Goal: Task Accomplishment & Management: Complete application form

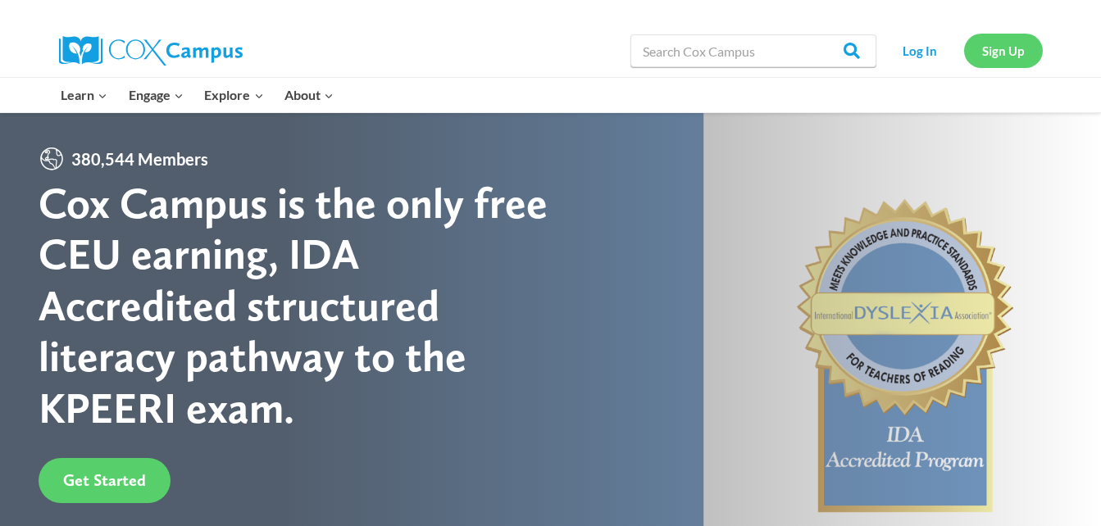
click at [1018, 47] on link "Sign Up" at bounding box center [1003, 51] width 79 height 34
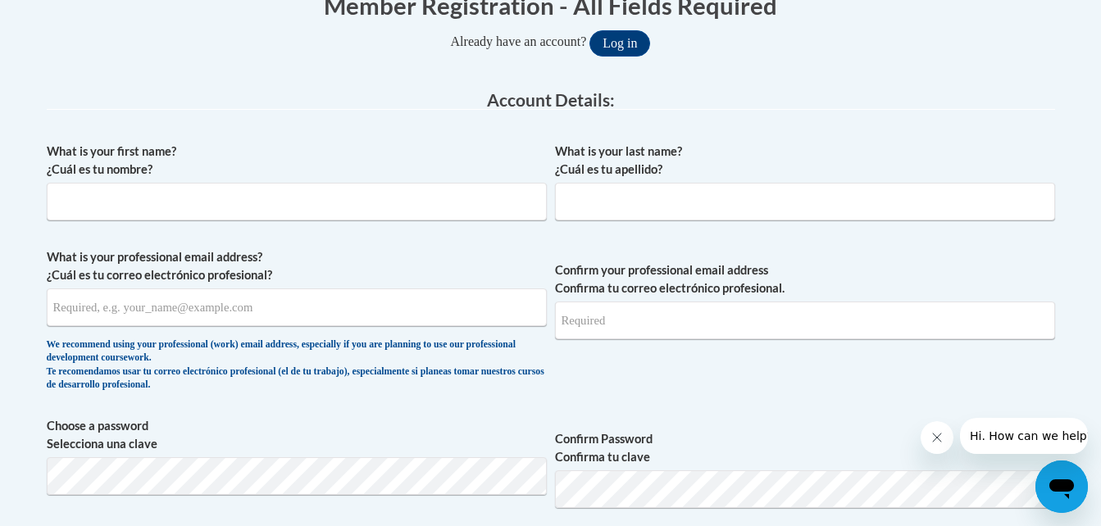
scroll to position [393, 0]
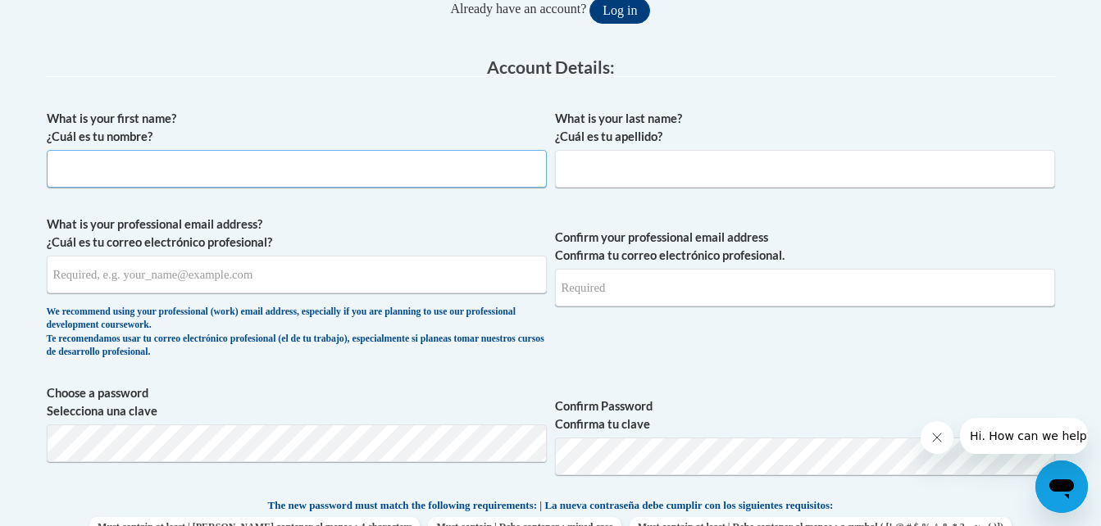
click at [233, 168] on input "What is your first name? ¿Cuál es tu nombre?" at bounding box center [297, 169] width 500 height 38
type input "Abigail"
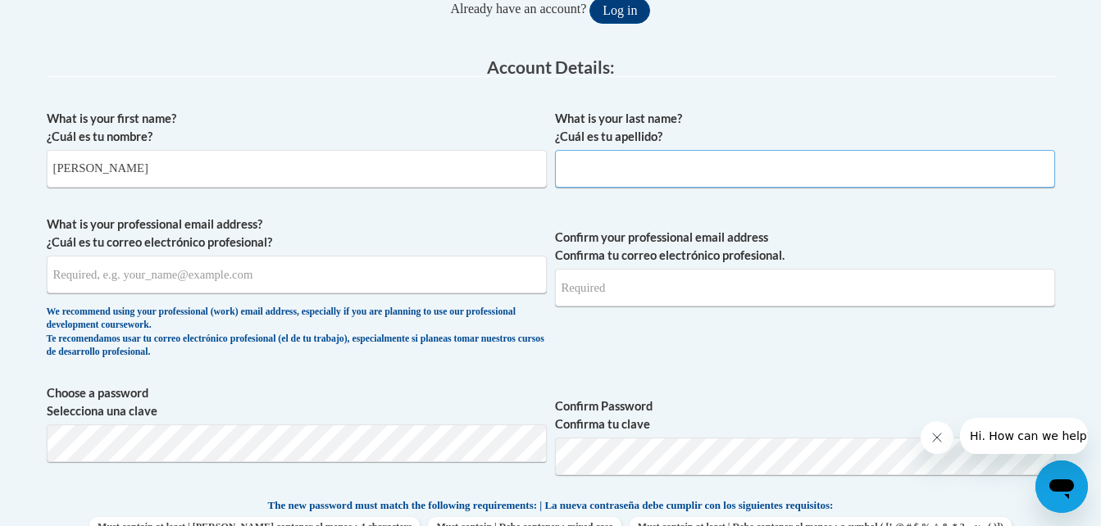
type input "Pendergrass"
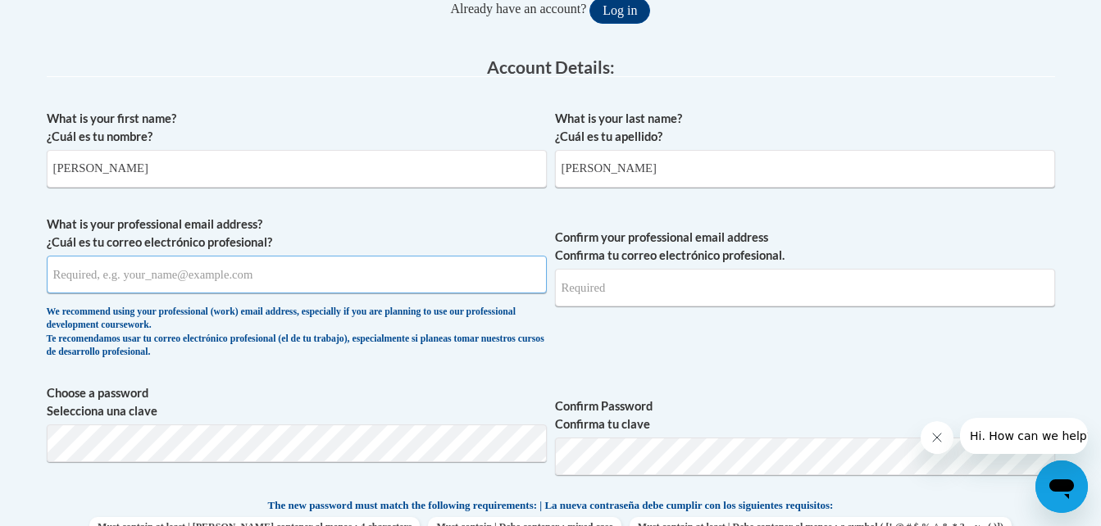
type input "arpendergrass@yhc.edu"
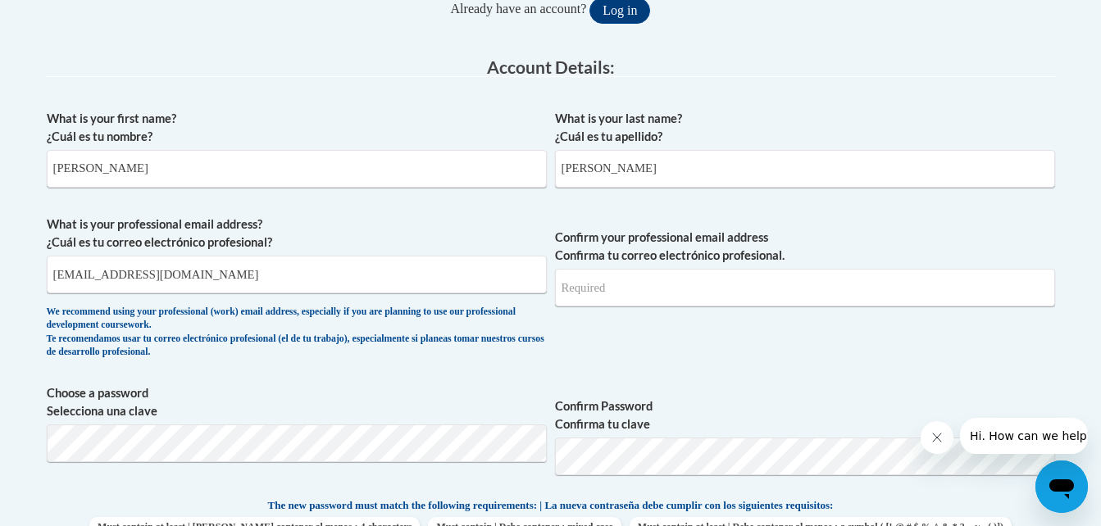
type input "arpendergrass@yhc.edu"
click at [881, 354] on span "Confirm your professional email address Confirma tu correo electrónico profesio…" at bounding box center [805, 292] width 500 height 152
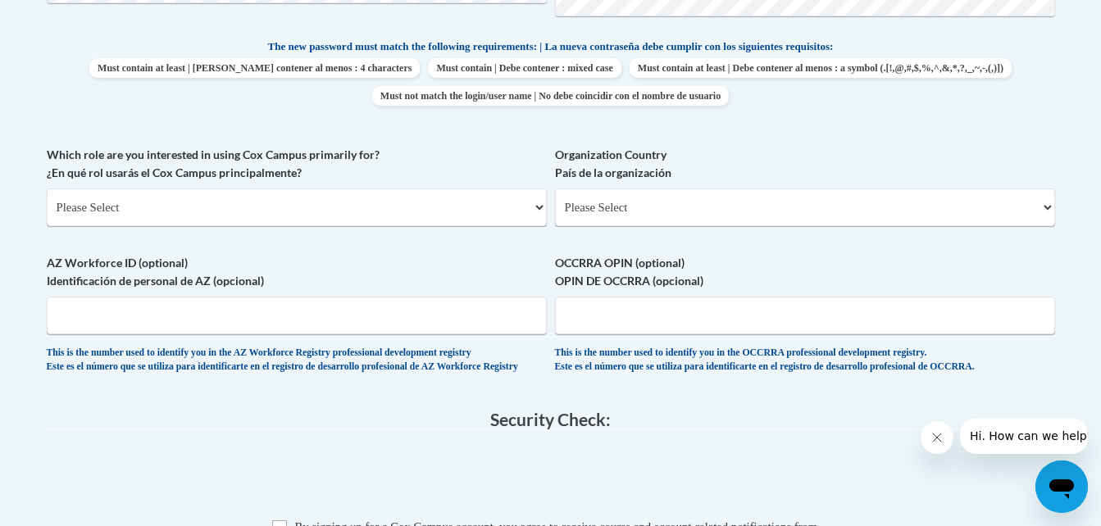
scroll to position [874, 0]
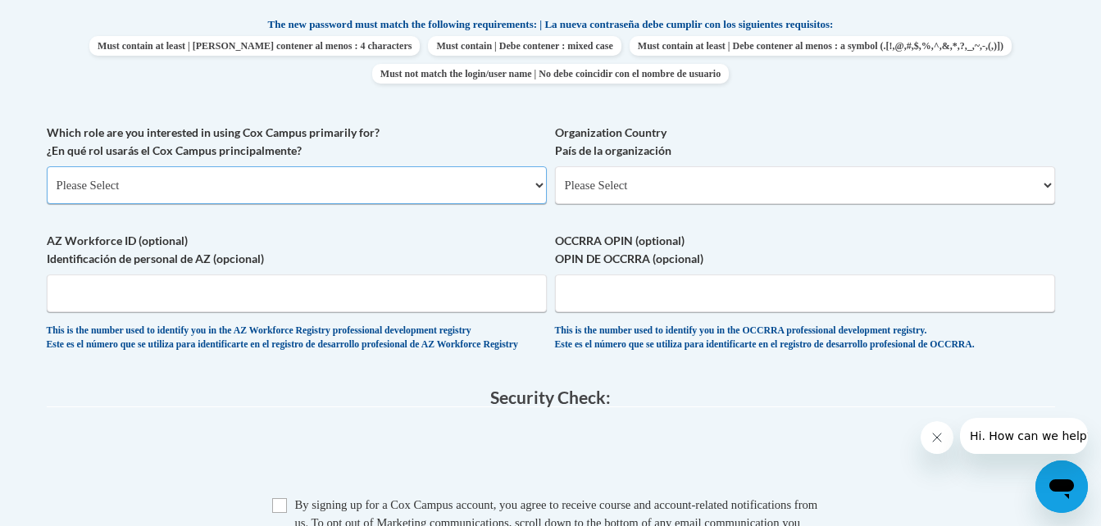
click at [163, 178] on select "Please Select College/University | Colegio/Universidad Community/Nonprofit Part…" at bounding box center [297, 185] width 500 height 38
select select "5a18ea06-2b54-4451-96f2-d152daf9eac5"
click at [47, 166] on select "Please Select College/University | Colegio/Universidad Community/Nonprofit Part…" at bounding box center [297, 185] width 500 height 38
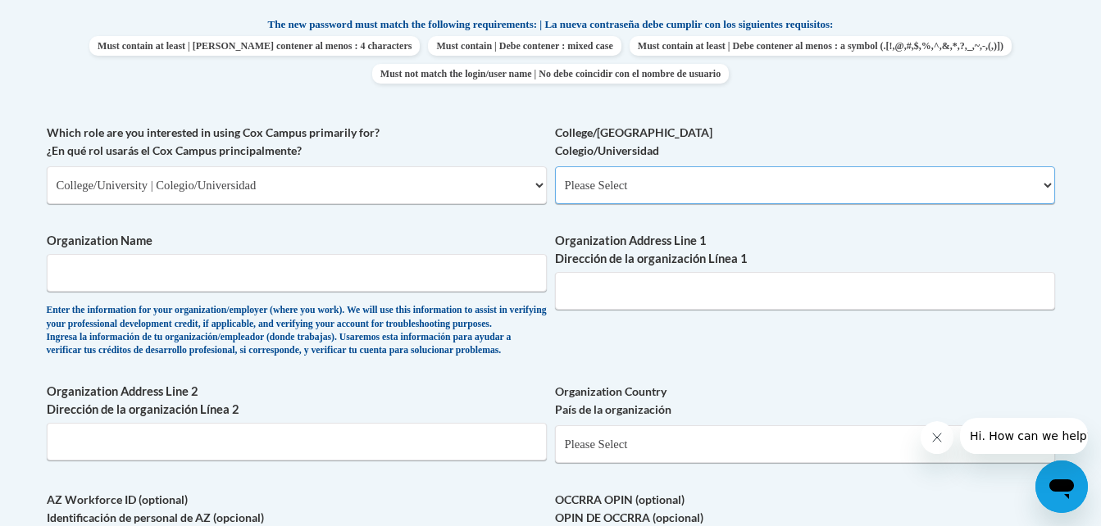
click at [616, 199] on select "Please Select College/University Staff | Empleado universitario College/Univers…" at bounding box center [805, 185] width 500 height 38
select select "99b32b07-cffc-426c-8bf6-0cd77760d84b"
click at [555, 166] on select "Please Select College/University Staff | Empleado universitario College/Univers…" at bounding box center [805, 185] width 500 height 38
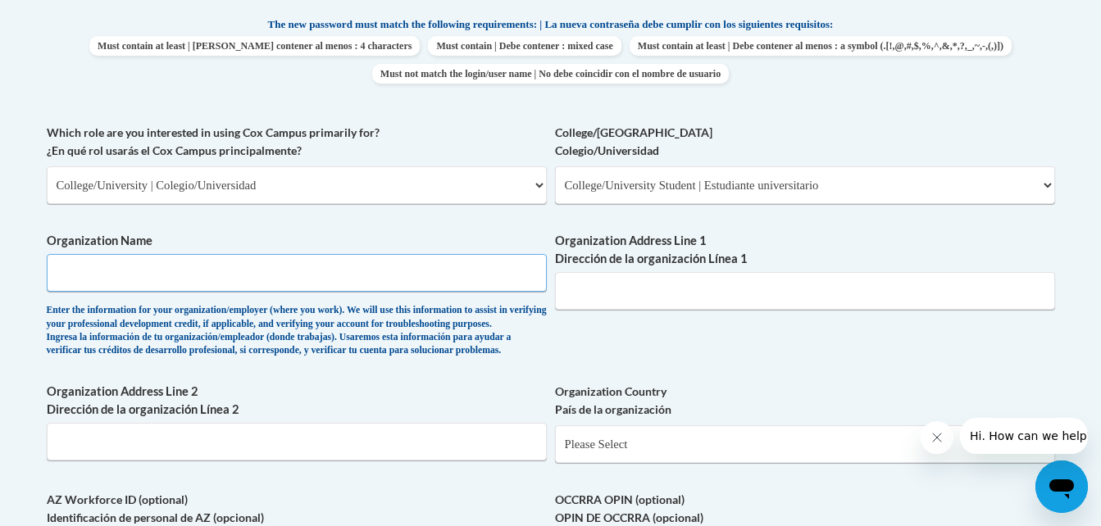
click at [413, 275] on input "Organization Name" at bounding box center [297, 273] width 500 height 38
type input "Young Harris College"
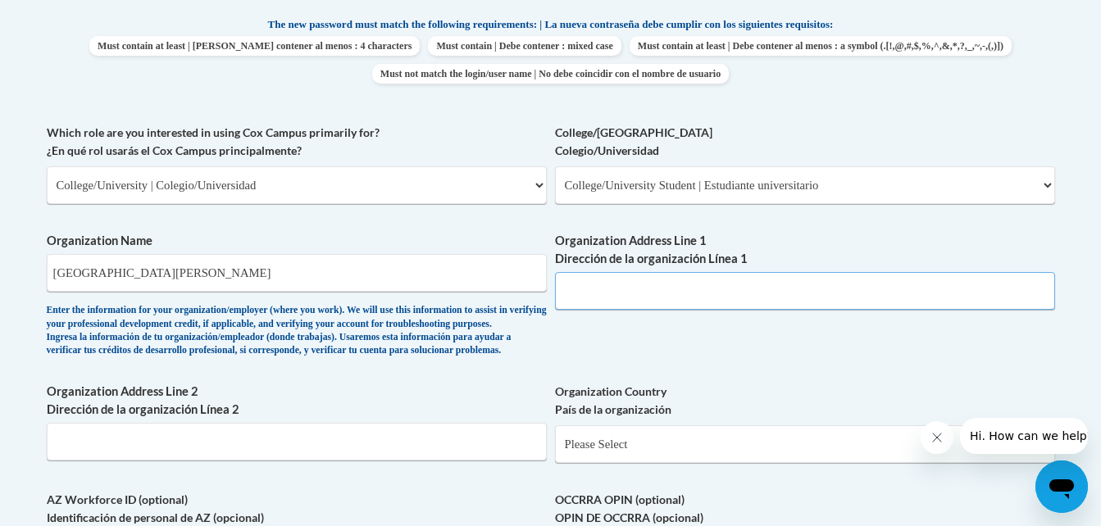
click at [634, 300] on input "Organization Address Line 1 Dirección de la organización Línea 1" at bounding box center [805, 291] width 500 height 38
click at [319, 223] on div "What is your first name? ¿Cuál es tu nombre? Abigail What is your last name? ¿C…" at bounding box center [551, 124] width 1008 height 1006
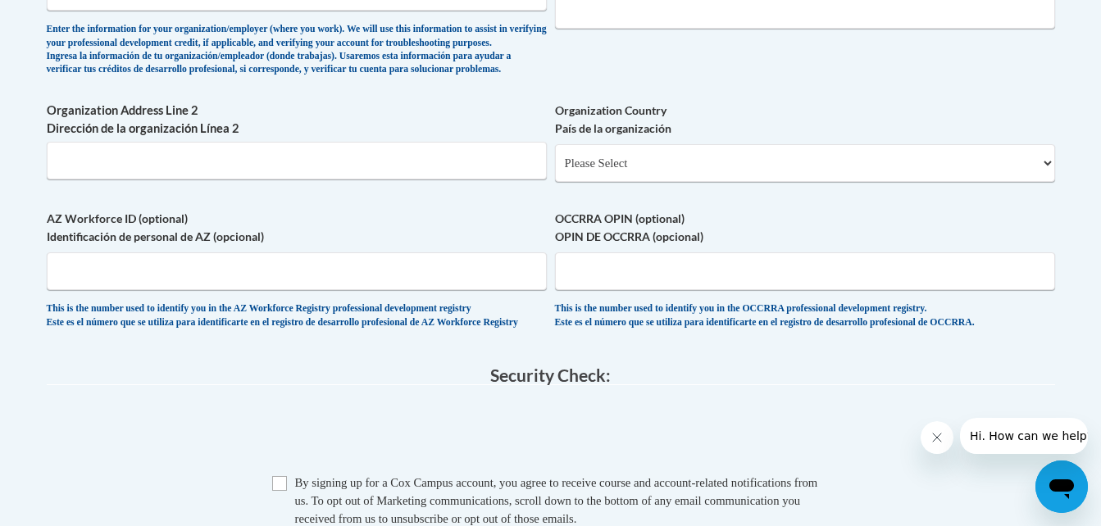
scroll to position [1123, 0]
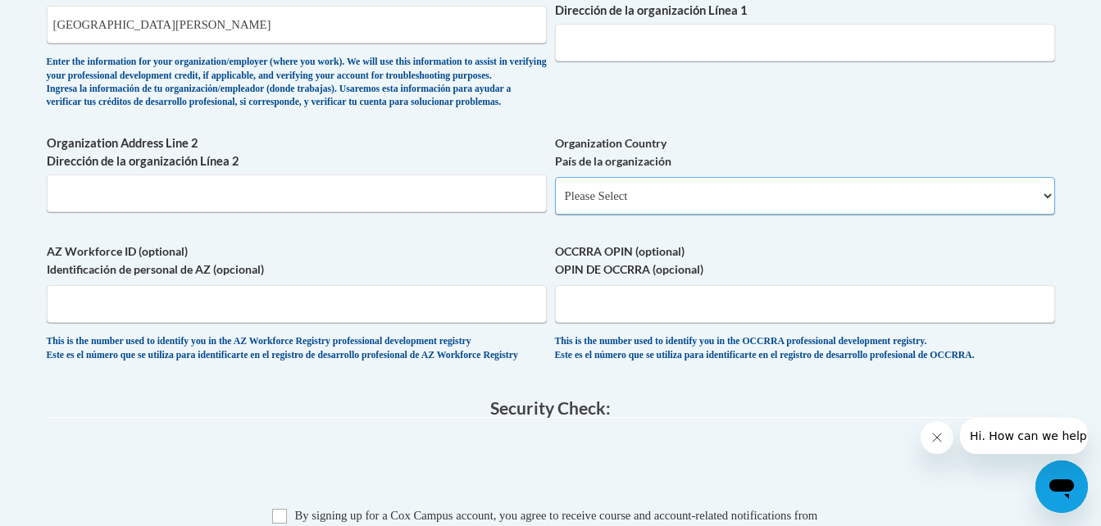
click at [676, 215] on select "Please Select United States | Estados Unidos Outside of the United States | Fue…" at bounding box center [805, 196] width 500 height 38
select select "ad49bcad-a171-4b2e-b99c-48b446064914"
click at [555, 203] on select "Please Select United States | Estados Unidos Outside of the United States | Fue…" at bounding box center [805, 196] width 500 height 38
select select
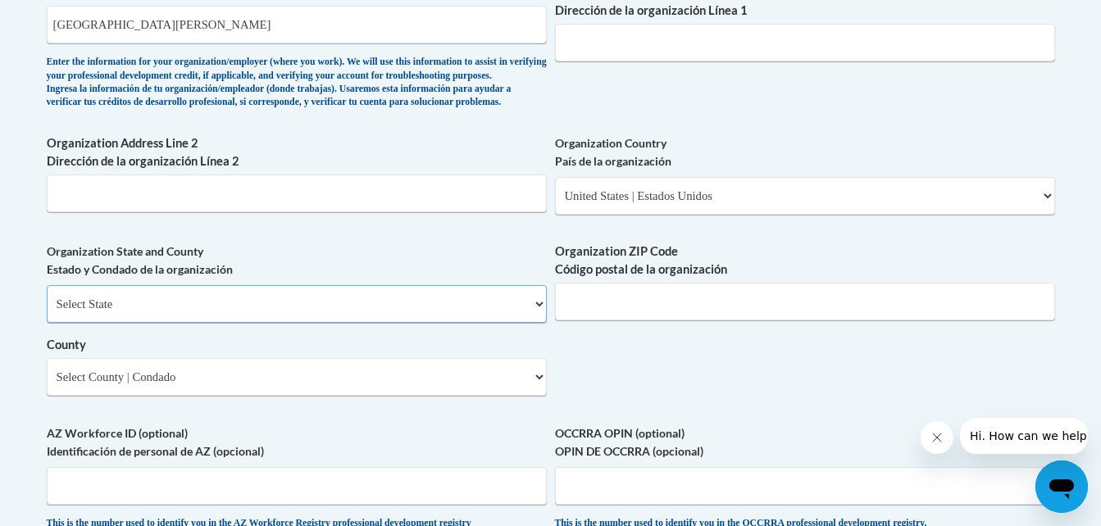
click at [331, 318] on select "Select State Alabama Alaska Arizona Arkansas California Colorado Connecticut De…" at bounding box center [297, 304] width 500 height 38
select select "Georgia"
click at [47, 312] on select "Select State Alabama Alaska Arizona Arkansas California Colorado Connecticut De…" at bounding box center [297, 304] width 500 height 38
click at [604, 320] on input "Organization ZIP Code Código postal de la organización" at bounding box center [805, 302] width 500 height 38
type input "30582"
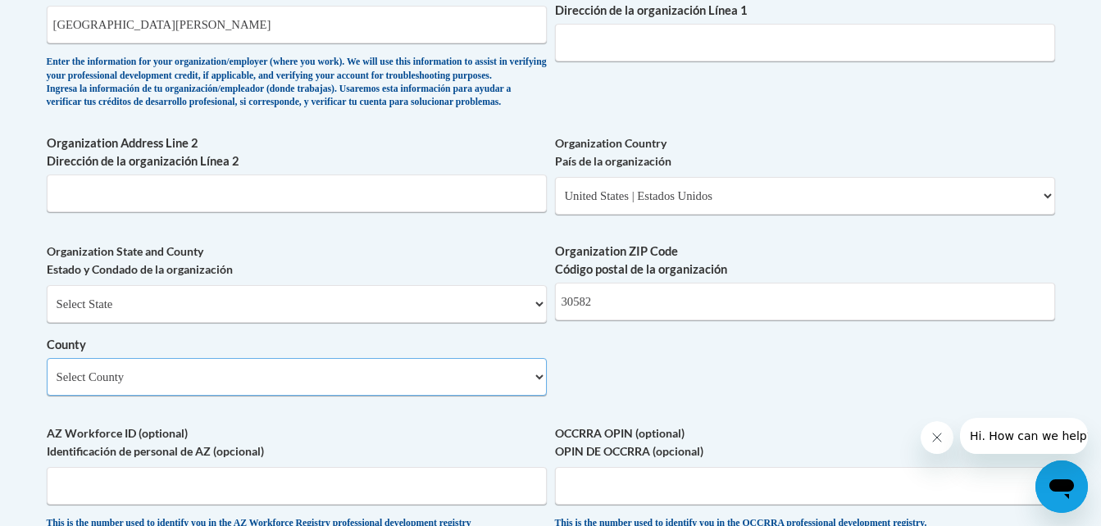
click at [379, 396] on select "Select County Appling Atkinson Bacon Baker Baldwin Banks Barrow Bartow Ben Hill…" at bounding box center [297, 377] width 500 height 38
select select "Towns"
click at [47, 385] on select "Select County Appling Atkinson Bacon Baker Baldwin Banks Barrow Bartow Ben Hill…" at bounding box center [297, 377] width 500 height 38
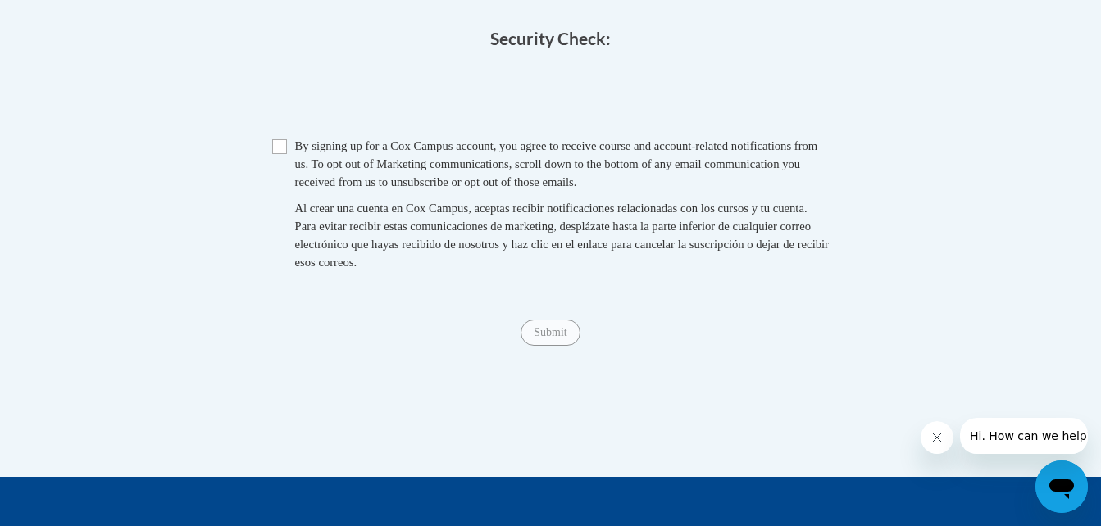
scroll to position [1685, 0]
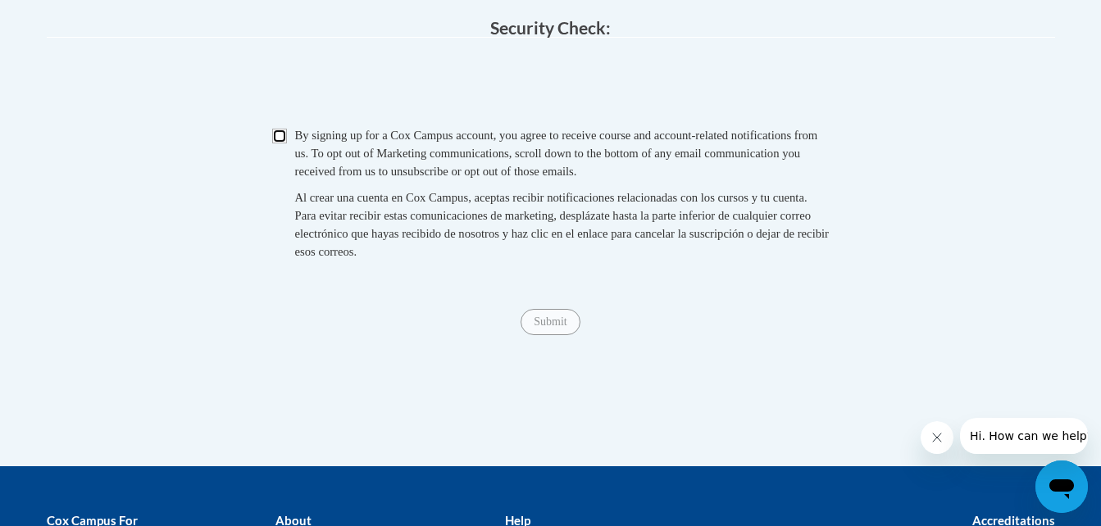
click at [283, 143] on input "Checkbox" at bounding box center [279, 136] width 15 height 15
checkbox input "true"
click at [539, 335] on input "Submit" at bounding box center [549, 322] width 59 height 26
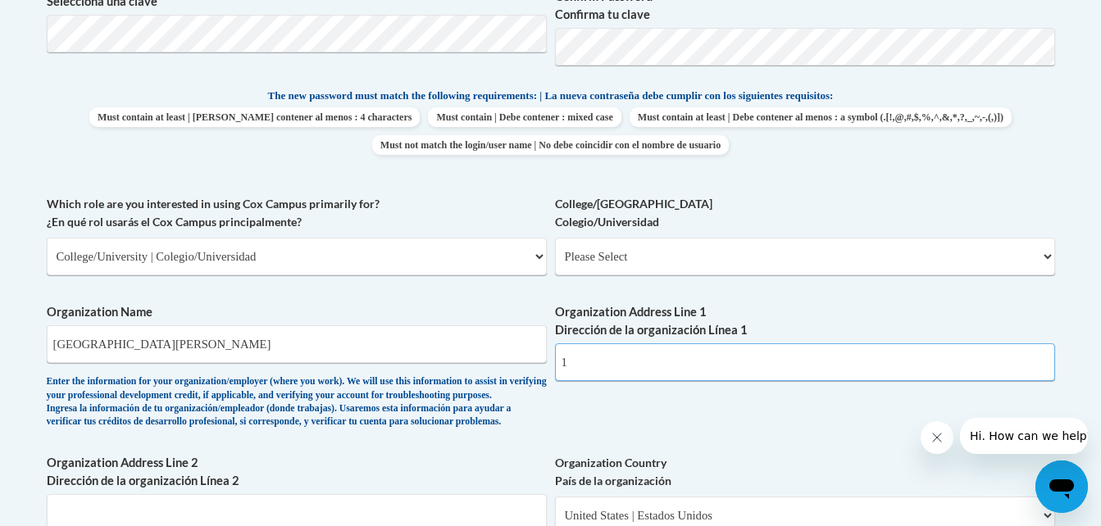
scroll to position [804, 0]
type input "1"
click at [711, 252] on select "Please Select College/University Staff | Empleado universitario College/Univers…" at bounding box center [805, 256] width 500 height 38
select select "99b32b07-cffc-426c-8bf6-0cd77760d84b"
click at [555, 237] on select "Please Select College/University Staff | Empleado universitario College/Univers…" at bounding box center [805, 256] width 500 height 38
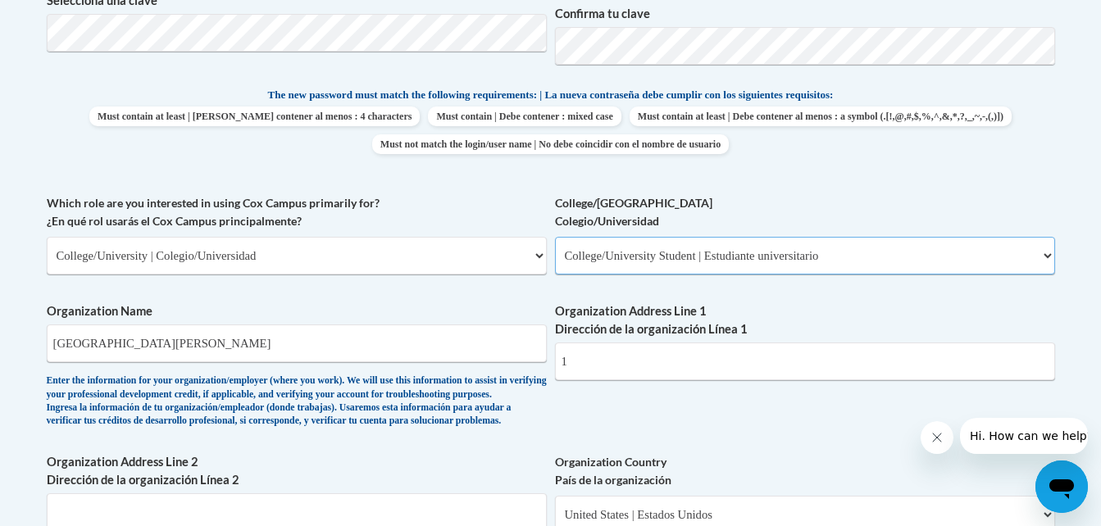
select select "null"
click at [728, 363] on input "1" at bounding box center [805, 362] width 500 height 38
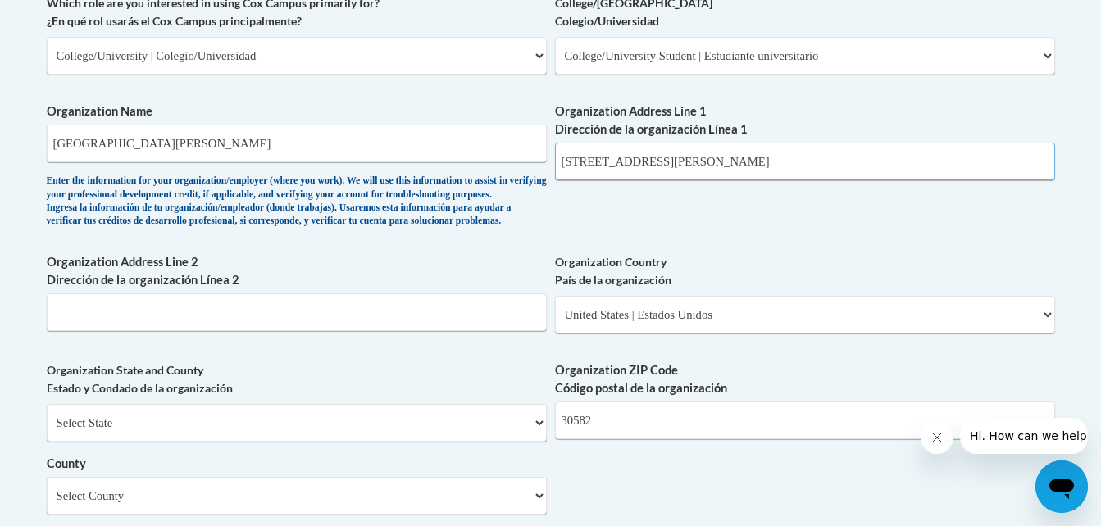
scroll to position [1004, 0]
type input "1 College St Young Harris GA 30582"
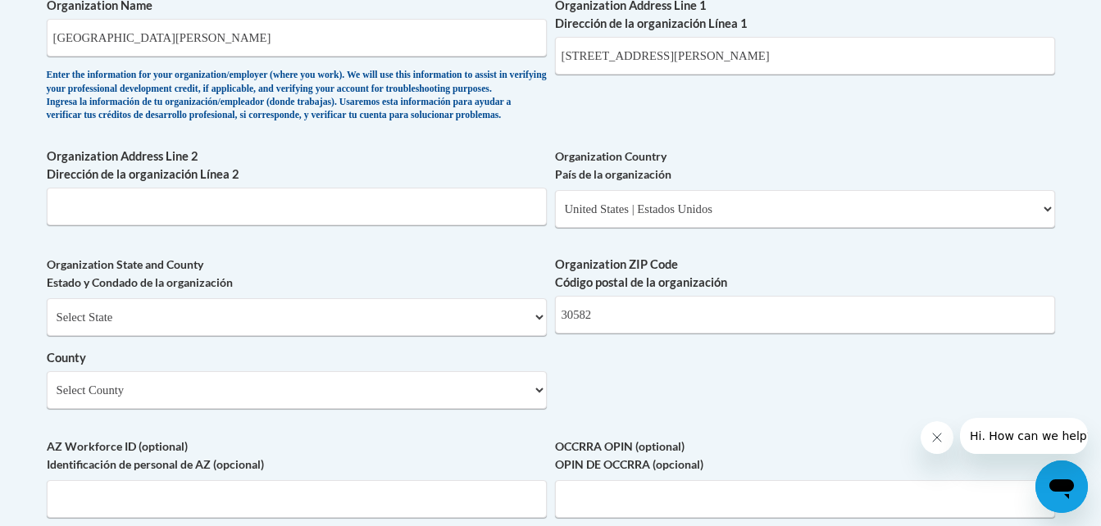
scroll to position [1109, 0]
click at [320, 337] on select "Select State Alabama Alaska Arizona Arkansas California Colorado Connecticut De…" at bounding box center [297, 318] width 500 height 38
select select "Georgia"
click at [47, 326] on select "Select State Alabama Alaska Arizona Arkansas California Colorado Connecticut De…" at bounding box center [297, 318] width 500 height 38
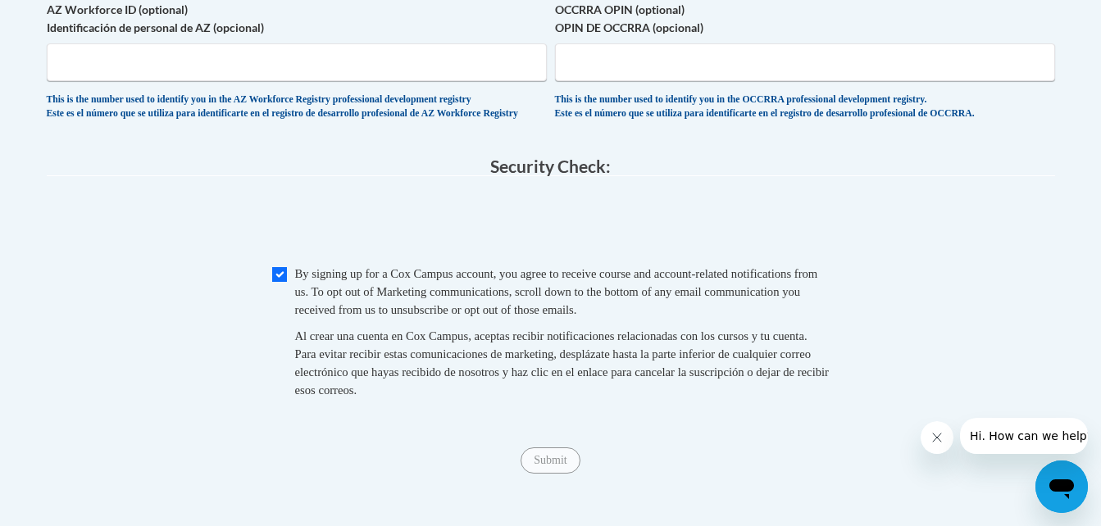
scroll to position [1549, 0]
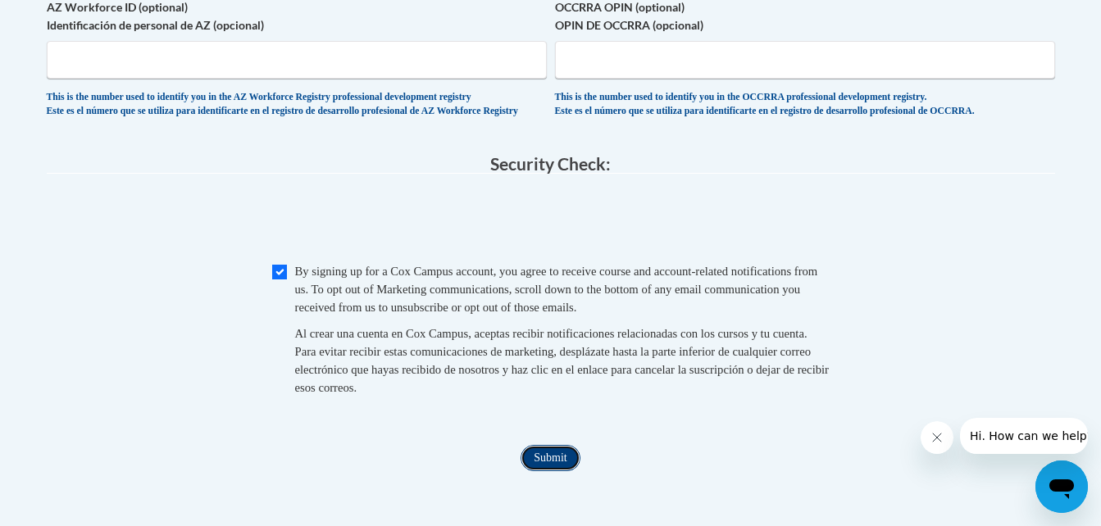
click at [551, 471] on input "Submit" at bounding box center [549, 458] width 59 height 26
